Goal: Information Seeking & Learning: Check status

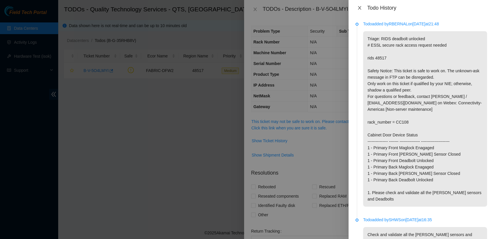
click at [359, 7] on icon "close" at bounding box center [359, 8] width 5 height 5
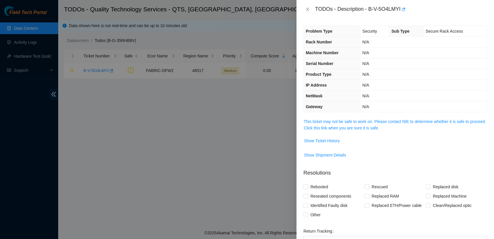
click at [308, 13] on div "TODOs - Description - B-V-5O4LMYI" at bounding box center [396, 9] width 184 height 9
click at [308, 9] on icon "close" at bounding box center [307, 9] width 3 height 3
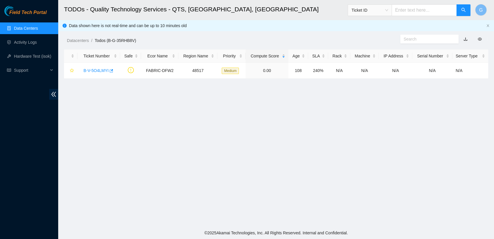
click at [32, 26] on link "Data Centers" at bounding box center [26, 28] width 24 height 5
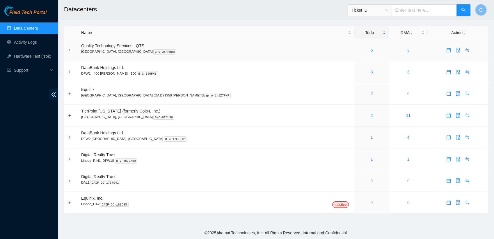
click at [358, 49] on div "6" at bounding box center [372, 50] width 28 height 6
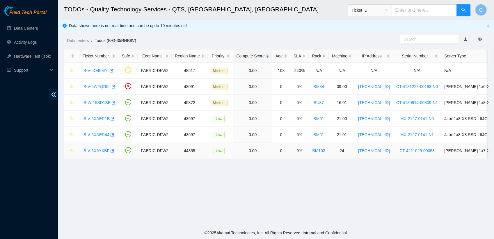
click at [89, 151] on link "B-V-5XAYXBF" at bounding box center [97, 150] width 26 height 5
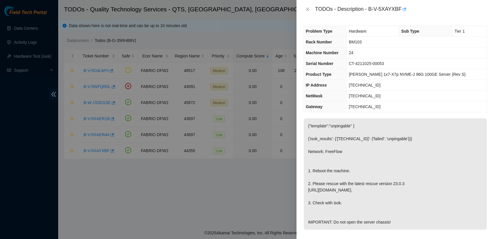
click at [89, 151] on div at bounding box center [247, 119] width 494 height 239
click at [148, 150] on div at bounding box center [247, 119] width 494 height 239
click at [132, 194] on div at bounding box center [247, 119] width 494 height 239
click at [307, 18] on div "TODOs - Description - B-V-5XAYXBF" at bounding box center [396, 9] width 198 height 19
click at [310, 6] on div "TODOs - Description - B-V-5XAYXBF" at bounding box center [396, 9] width 184 height 9
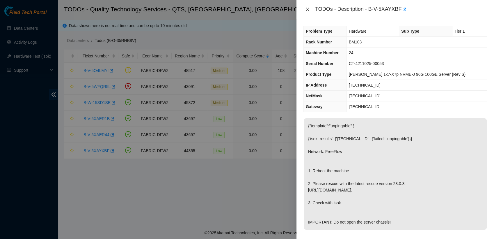
click at [307, 10] on icon "close" at bounding box center [307, 9] width 3 height 3
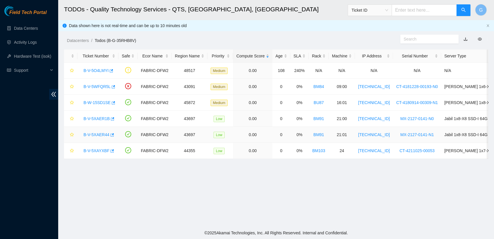
click at [102, 136] on link "B-V-5XAER44" at bounding box center [97, 134] width 26 height 5
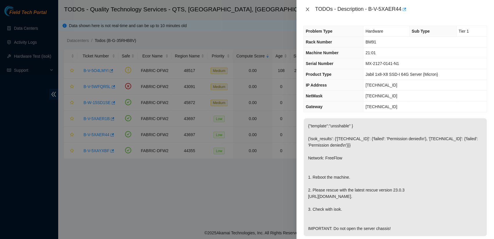
click at [307, 8] on icon "close" at bounding box center [307, 9] width 3 height 3
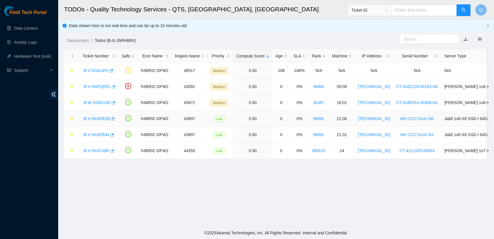
click at [99, 118] on link "B-V-5XAER1B" at bounding box center [97, 118] width 26 height 5
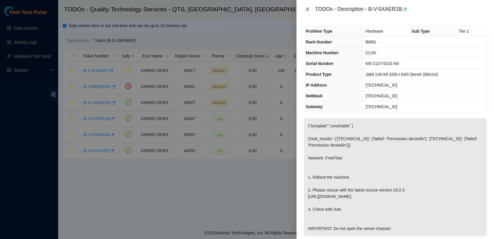
click at [307, 9] on icon "close" at bounding box center [307, 9] width 3 height 3
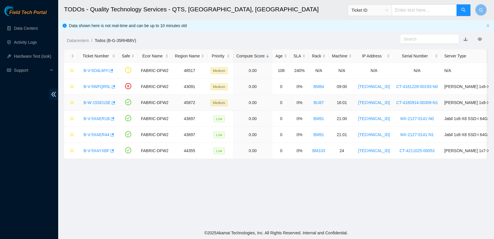
click at [96, 104] on link "B-W-15SD1SE" at bounding box center [97, 102] width 27 height 5
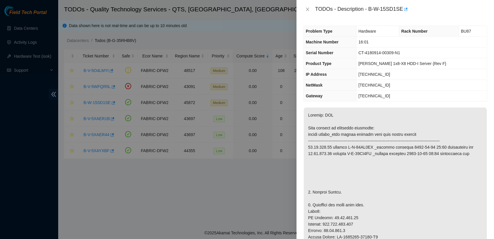
click at [312, 9] on div "TODOs - Description - B-W-15SD1SE" at bounding box center [396, 9] width 184 height 9
click at [307, 10] on icon "close" at bounding box center [307, 9] width 3 height 3
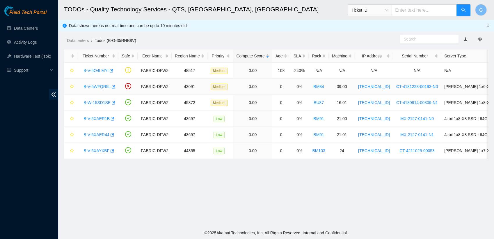
click at [101, 90] on div "B-V-5WFQR5L" at bounding box center [98, 86] width 35 height 9
click at [101, 85] on link "B-V-5WFQR5L" at bounding box center [97, 86] width 27 height 5
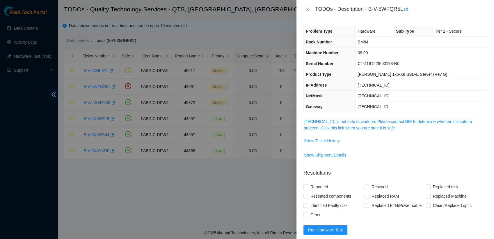
click at [336, 139] on span "Show Ticket History" at bounding box center [322, 140] width 36 height 6
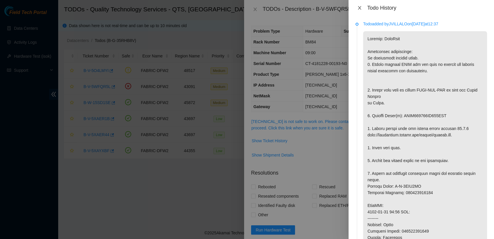
drag, startPoint x: 359, startPoint y: 8, endPoint x: 361, endPoint y: 6, distance: 3.7
click at [361, 6] on icon "close" at bounding box center [359, 8] width 5 height 5
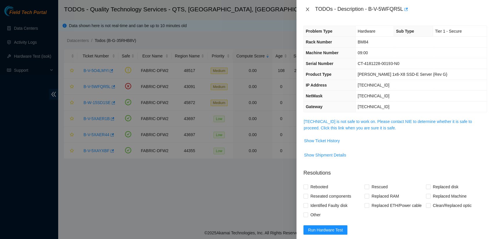
click at [309, 10] on icon "close" at bounding box center [307, 9] width 5 height 5
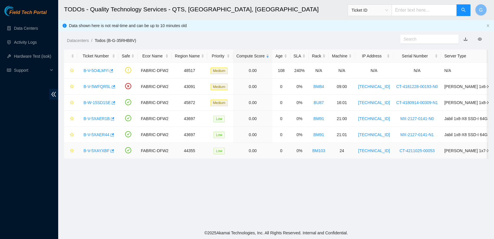
click at [104, 150] on link "B-V-5XAYXBF" at bounding box center [97, 150] width 26 height 5
